Goal: Use online tool/utility: Utilize a website feature to perform a specific function

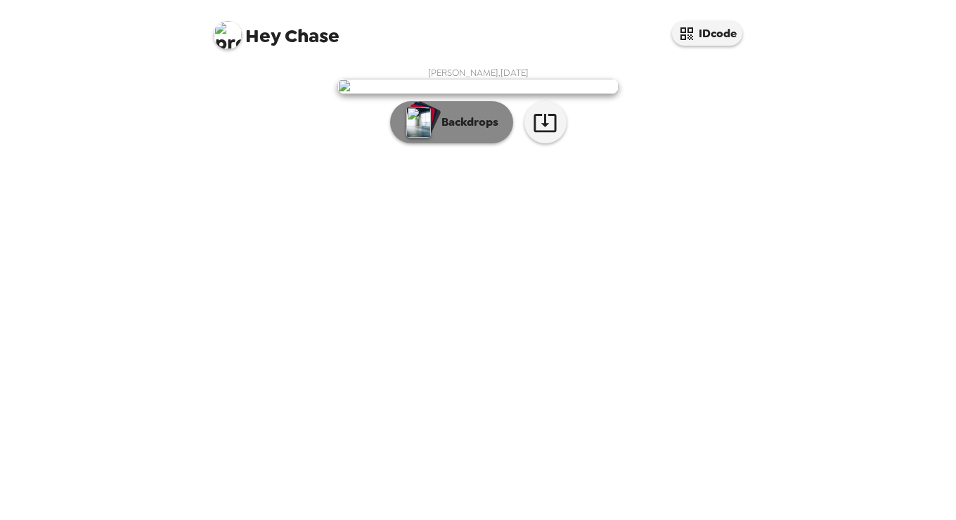
click at [420, 138] on img "button" at bounding box center [418, 122] width 25 height 31
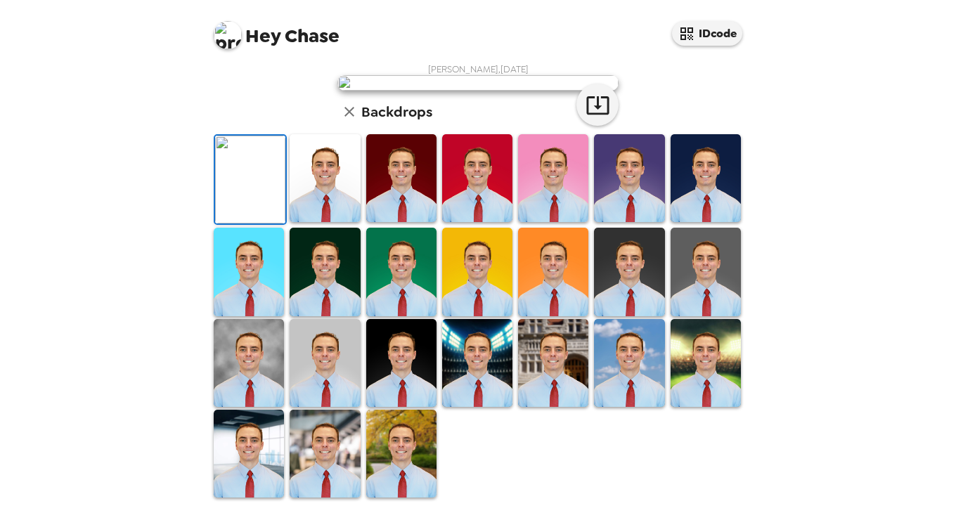
scroll to position [333, 0]
click at [337, 432] on img at bounding box center [325, 454] width 70 height 88
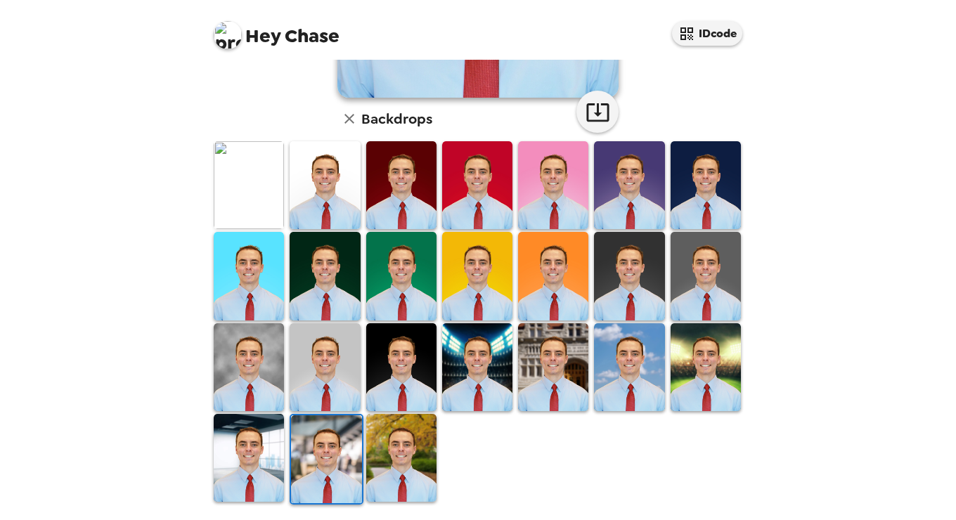
click at [259, 364] on img at bounding box center [249, 367] width 70 height 88
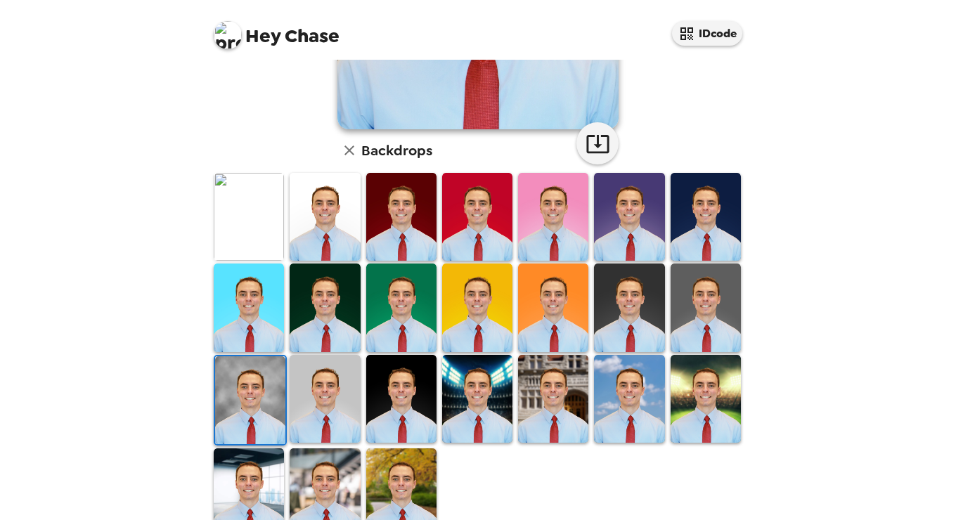
scroll to position [310, 0]
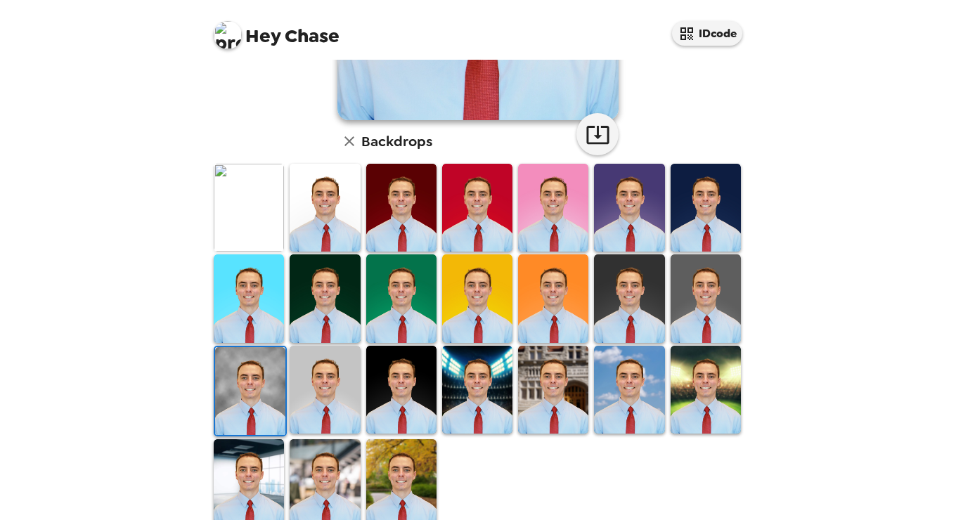
click at [311, 292] on img at bounding box center [325, 299] width 70 height 88
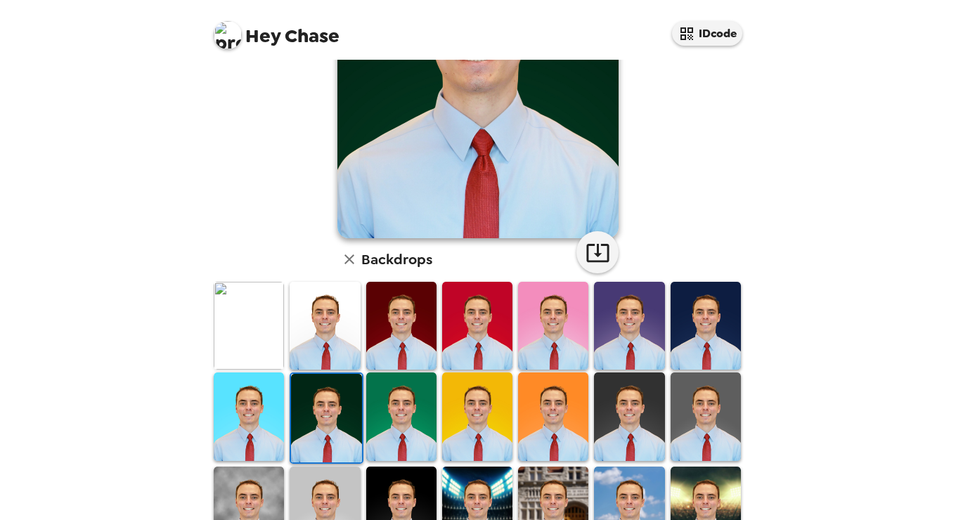
scroll to position [207, 0]
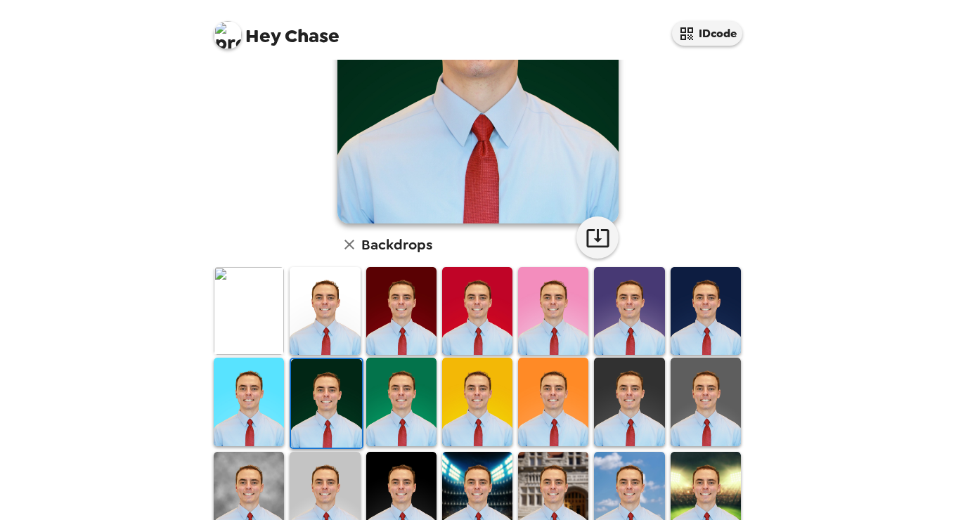
click at [256, 317] on img at bounding box center [249, 311] width 70 height 88
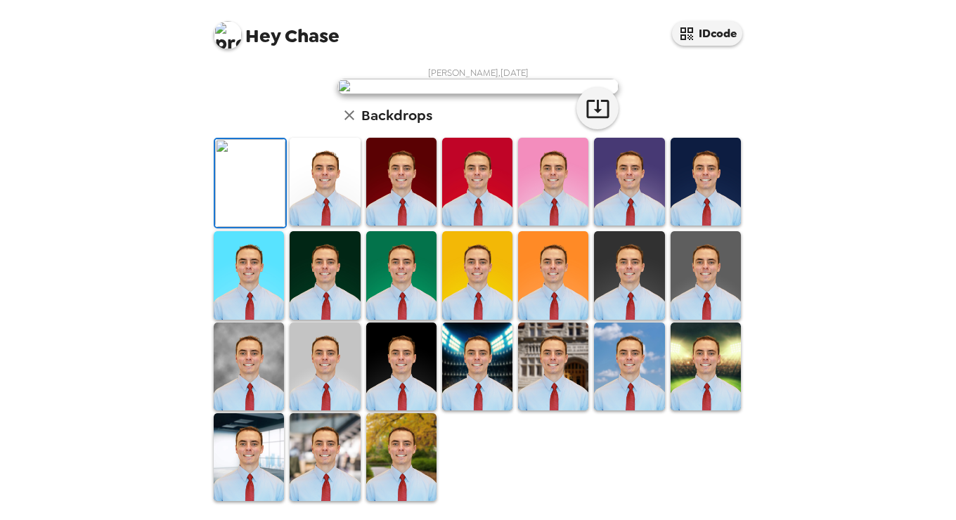
scroll to position [0, 0]
click at [592, 121] on icon "button" at bounding box center [598, 108] width 25 height 25
